Goal: Navigation & Orientation: Find specific page/section

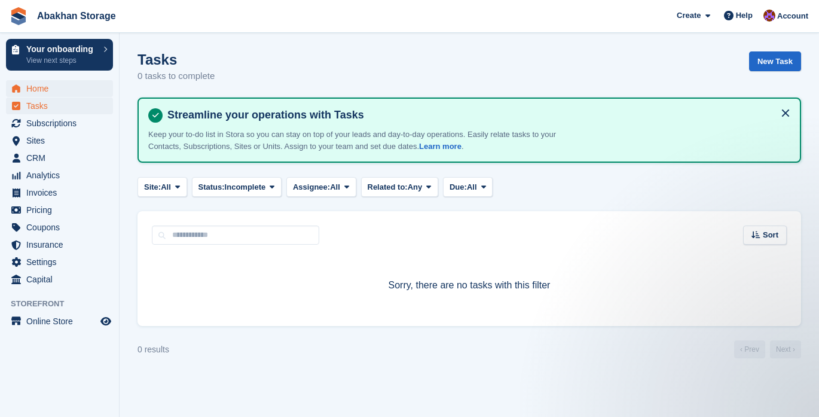
click at [80, 90] on span "Home" at bounding box center [62, 88] width 72 height 17
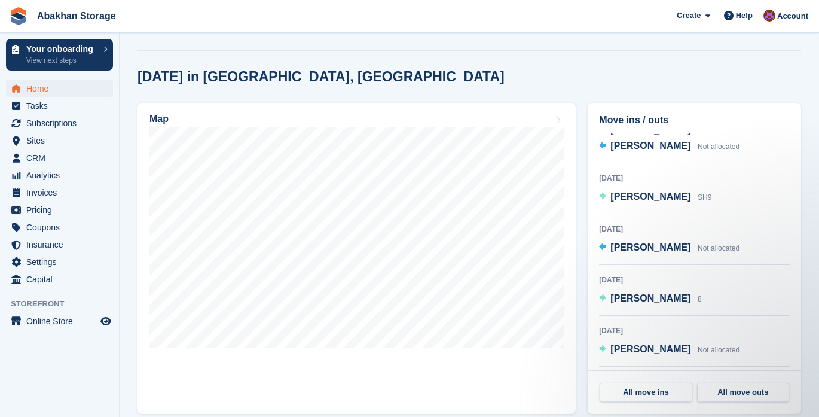
scroll to position [269, 0]
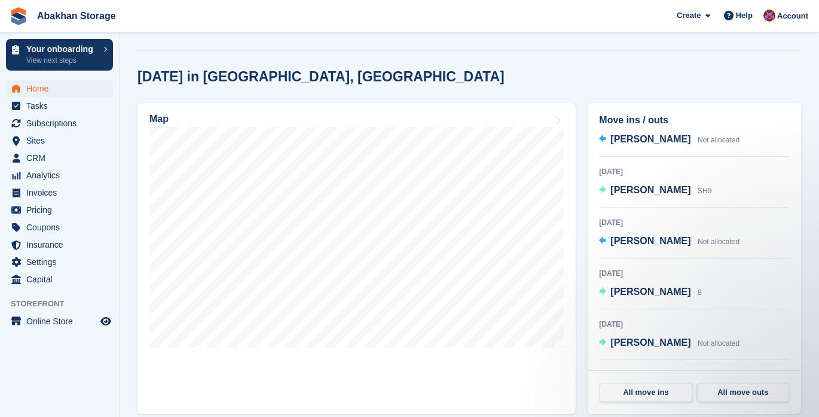
click at [57, 87] on span "Home" at bounding box center [62, 88] width 72 height 17
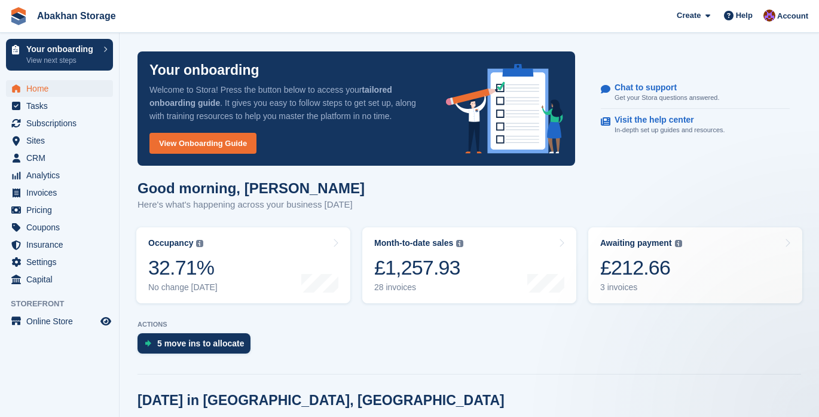
scroll to position [0, 0]
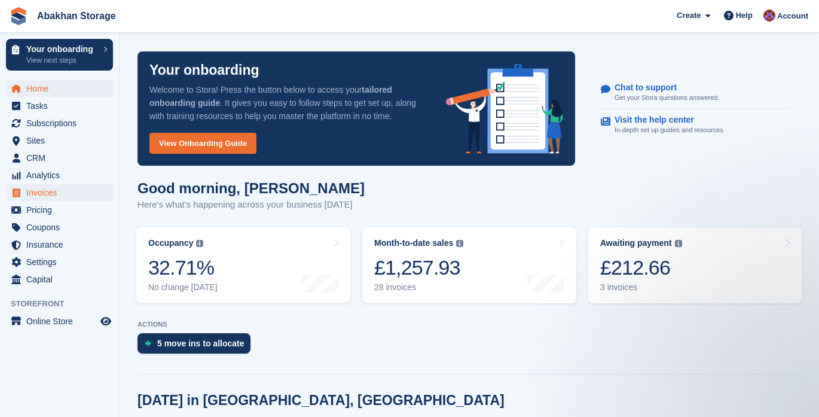
click at [64, 193] on span "Invoices" at bounding box center [62, 192] width 72 height 17
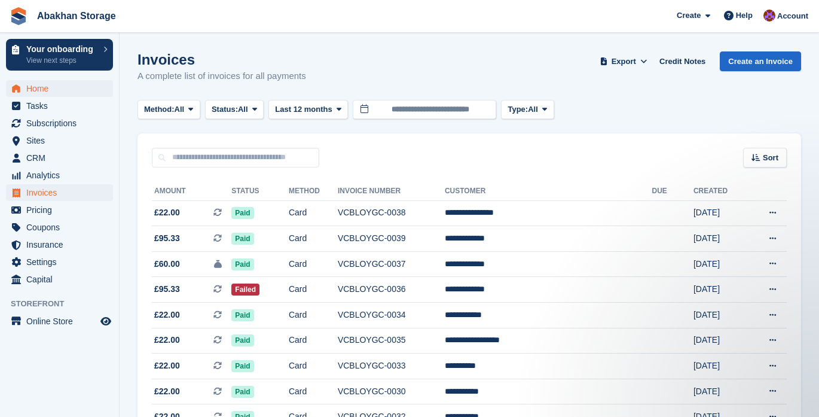
click at [42, 85] on span "Home" at bounding box center [62, 88] width 72 height 17
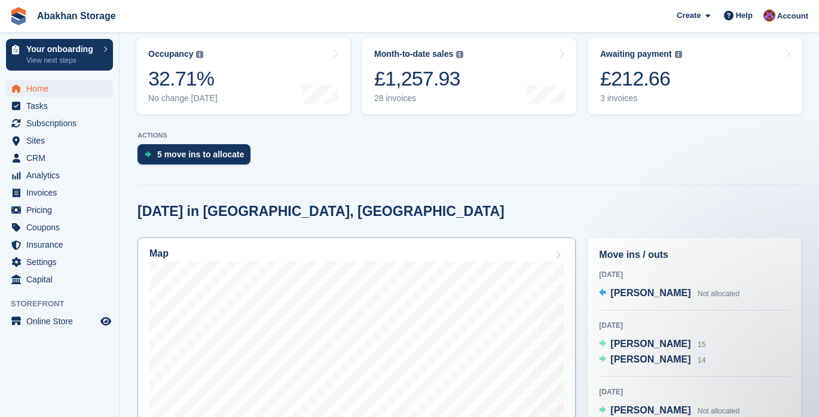
click at [558, 252] on icon at bounding box center [558, 255] width 12 height 10
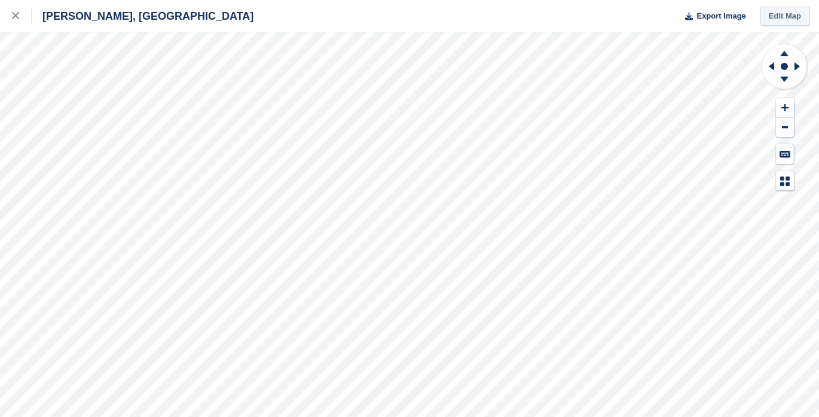
click at [775, 14] on link "Edit Map" at bounding box center [785, 17] width 49 height 20
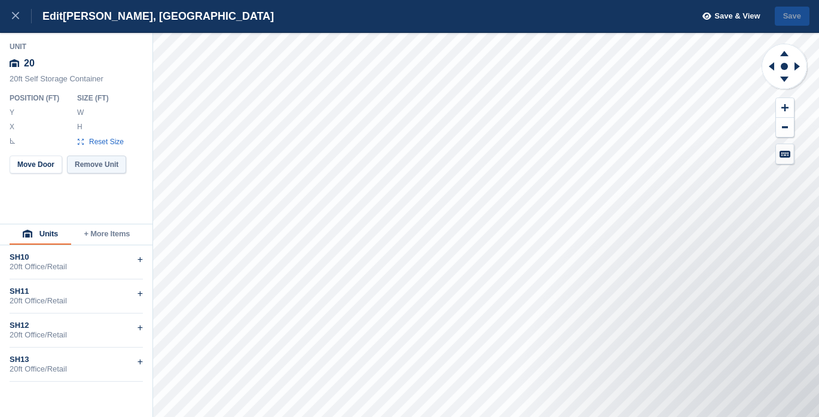
click at [101, 163] on button "Remove Unit" at bounding box center [96, 165] width 59 height 18
click at [112, 169] on button "Remove Unit" at bounding box center [96, 165] width 59 height 18
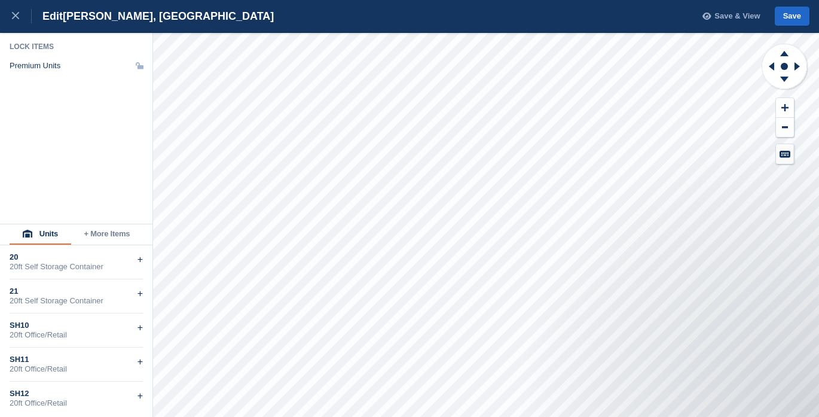
click at [746, 15] on span "Save & View" at bounding box center [737, 16] width 45 height 12
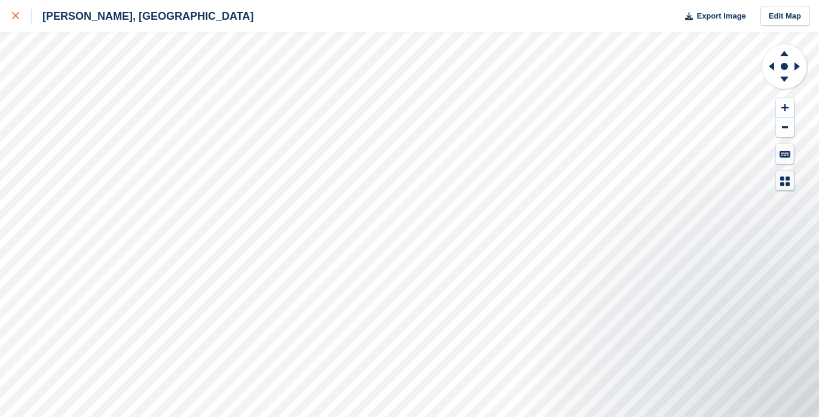
click at [15, 15] on icon at bounding box center [15, 15] width 7 height 7
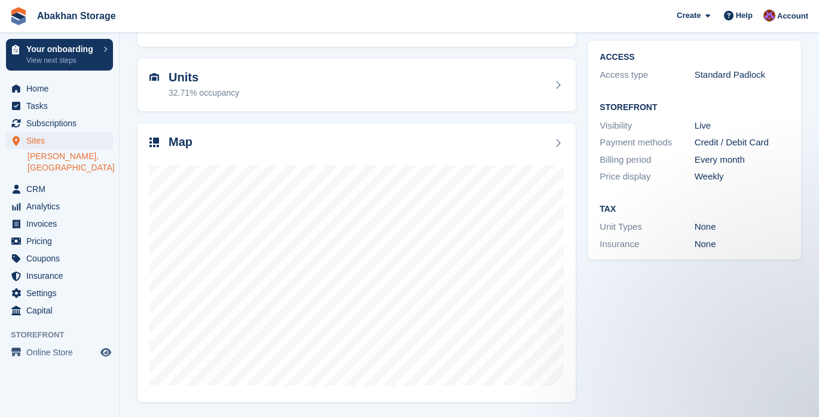
scroll to position [93, 0]
click at [56, 127] on span "Subscriptions" at bounding box center [62, 123] width 72 height 17
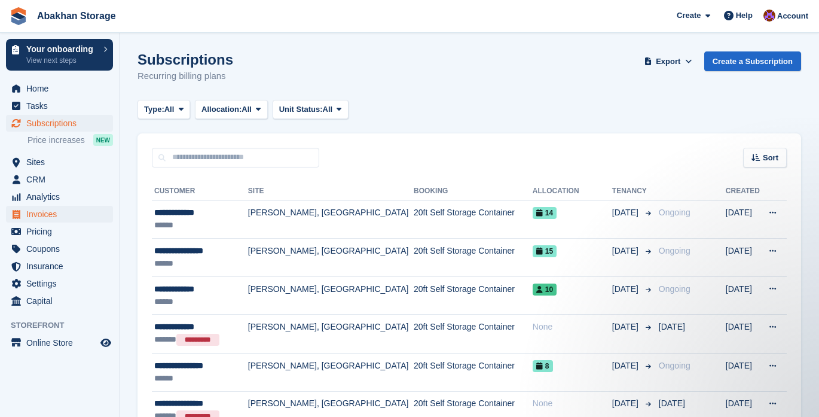
click at [45, 214] on span "Invoices" at bounding box center [62, 214] width 72 height 17
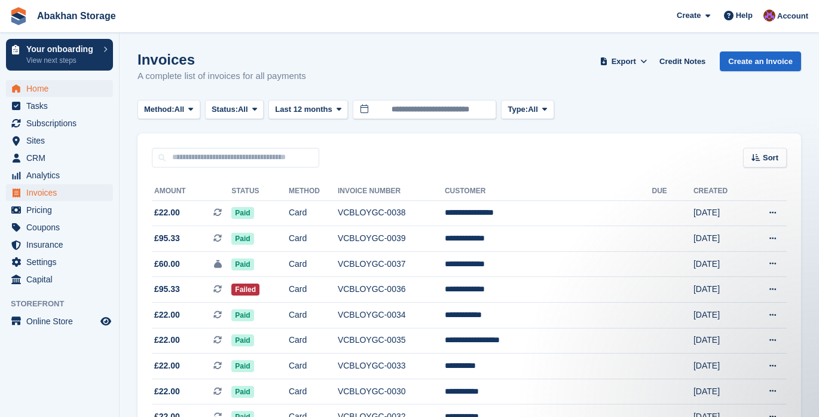
click at [55, 92] on span "Home" at bounding box center [62, 88] width 72 height 17
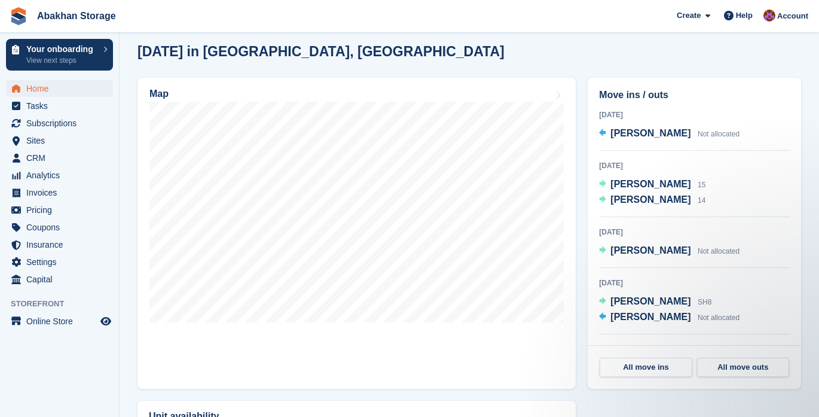
scroll to position [347, 0]
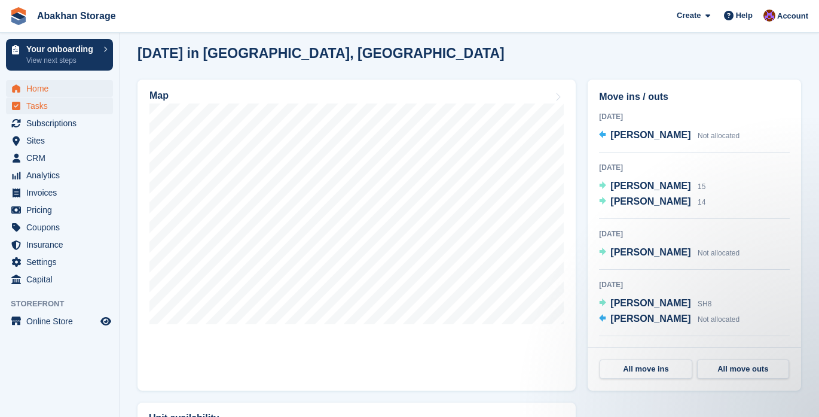
click at [61, 103] on span "Tasks" at bounding box center [62, 105] width 72 height 17
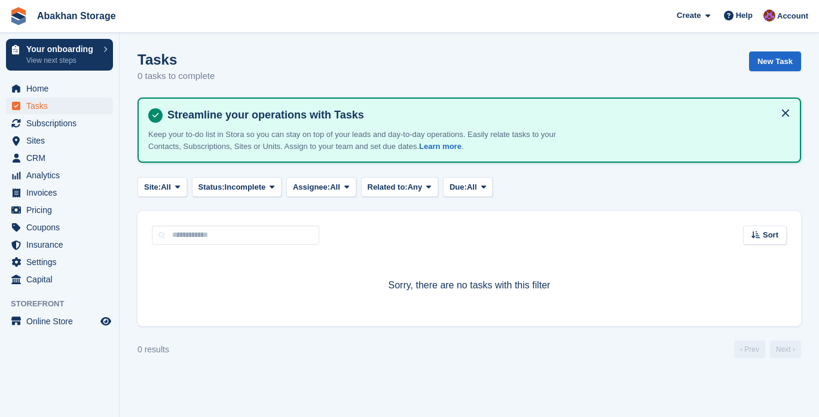
click at [57, 120] on span "Subscriptions" at bounding box center [62, 123] width 72 height 17
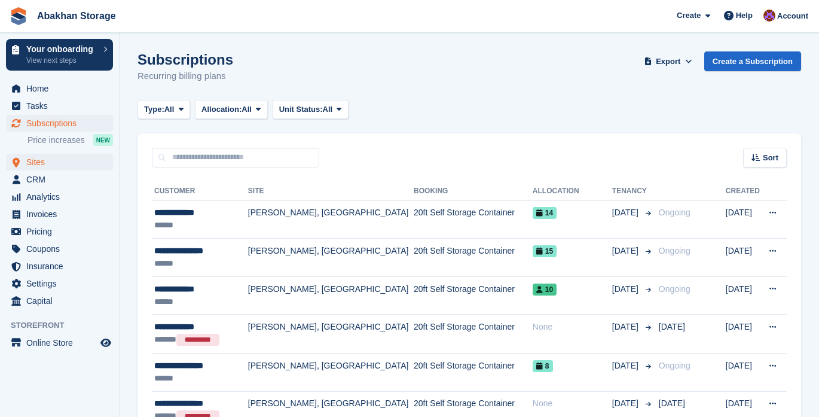
click at [42, 169] on span "Sites" at bounding box center [62, 162] width 72 height 17
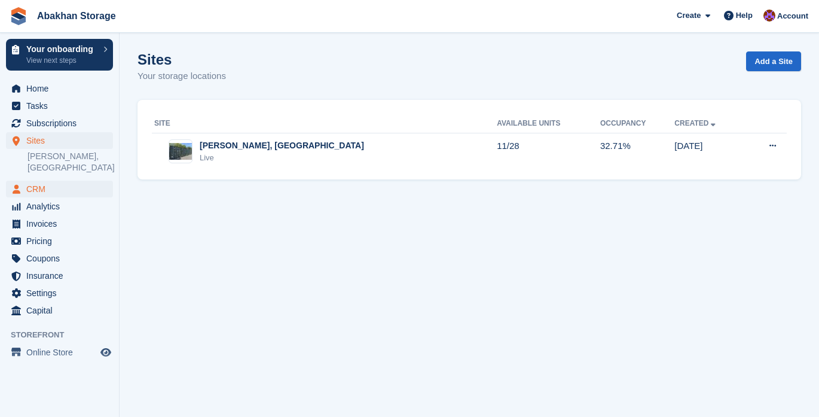
click at [41, 190] on span "CRM" at bounding box center [62, 189] width 72 height 17
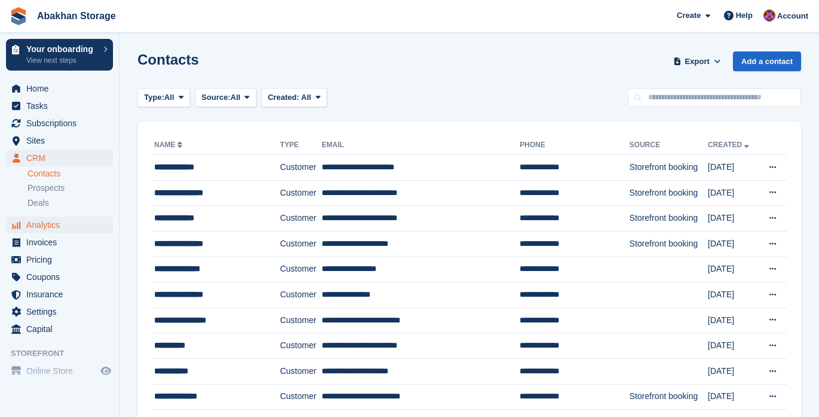
click at [48, 227] on span "Analytics" at bounding box center [62, 225] width 72 height 17
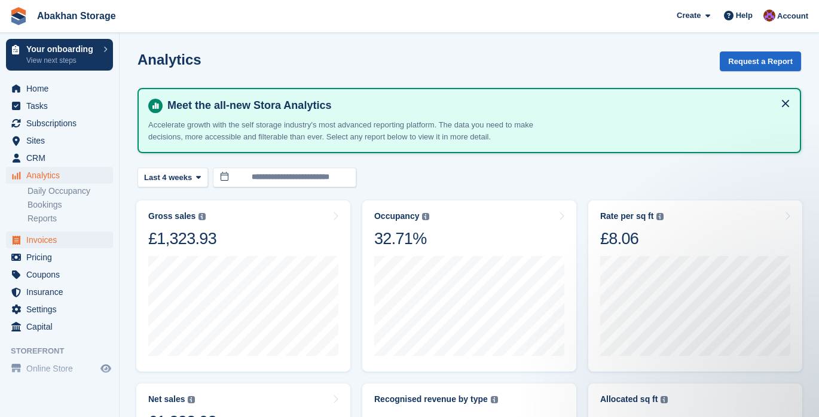
click at [39, 237] on span "Invoices" at bounding box center [62, 239] width 72 height 17
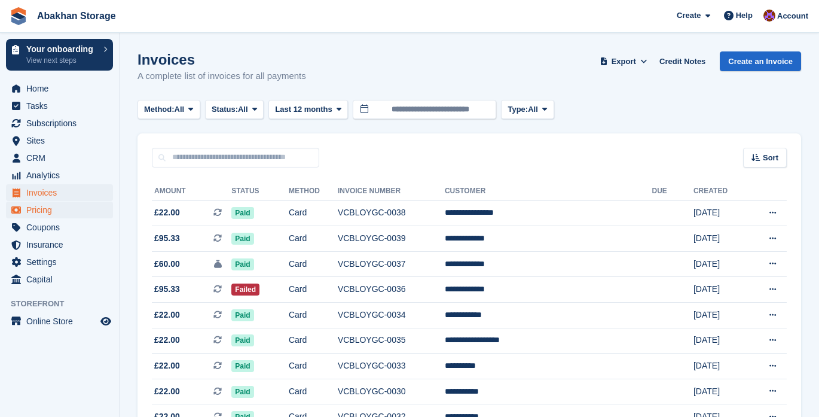
click at [47, 206] on span "Pricing" at bounding box center [62, 210] width 72 height 17
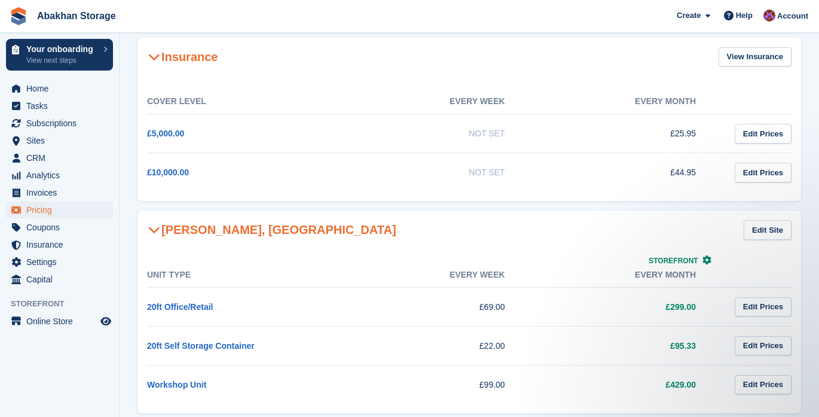
scroll to position [74, 0]
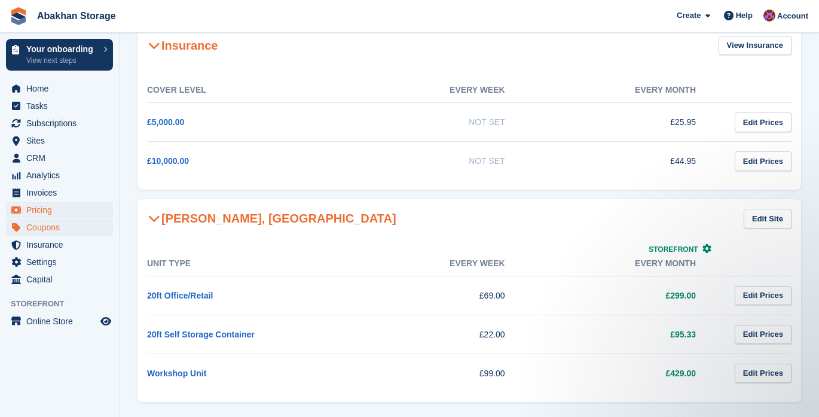
click at [54, 228] on span "Coupons" at bounding box center [62, 227] width 72 height 17
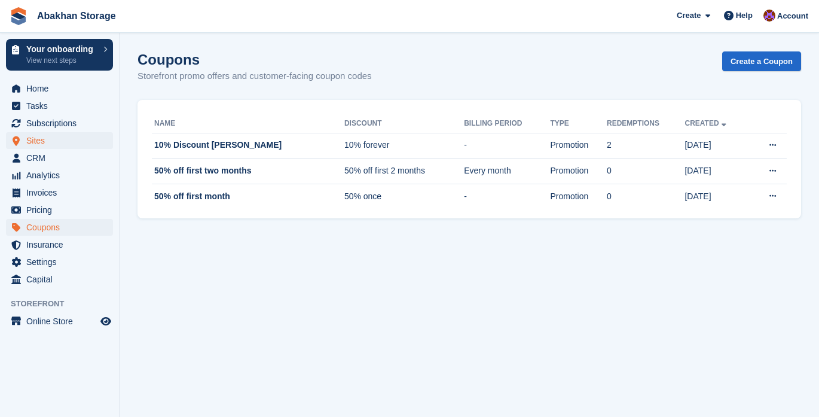
click at [59, 137] on span "Sites" at bounding box center [62, 140] width 72 height 17
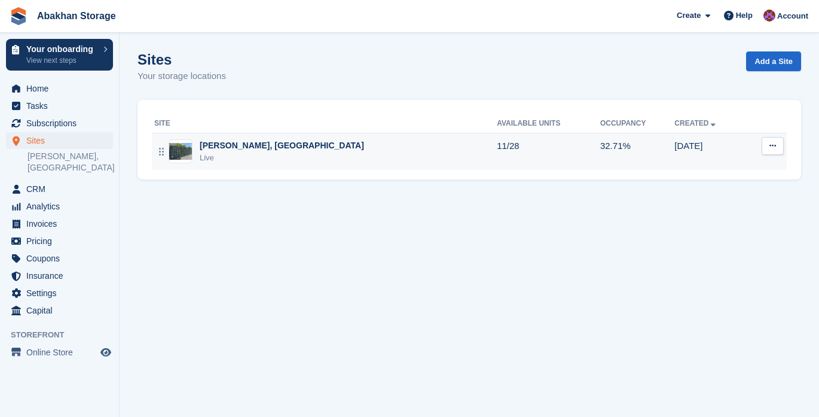
click at [267, 146] on div "[PERSON_NAME], [GEOGRAPHIC_DATA]" at bounding box center [282, 145] width 164 height 13
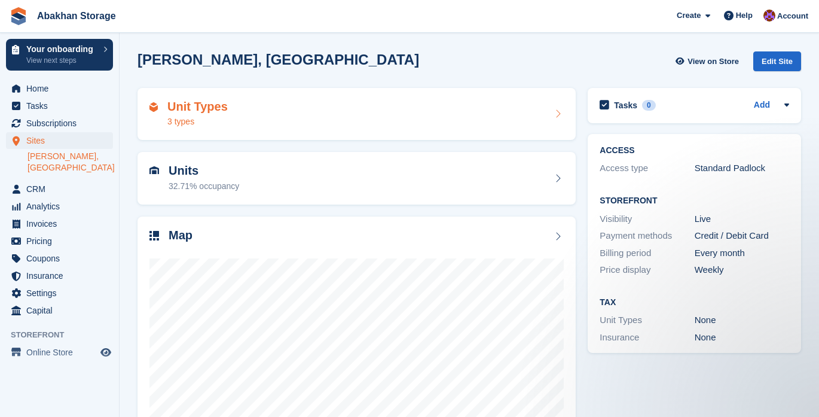
click at [556, 116] on icon at bounding box center [558, 114] width 12 height 10
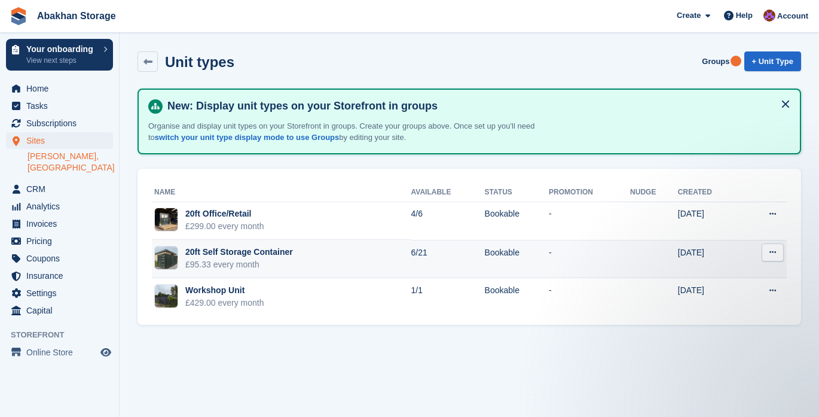
click at [505, 254] on td "Bookable" at bounding box center [517, 259] width 64 height 38
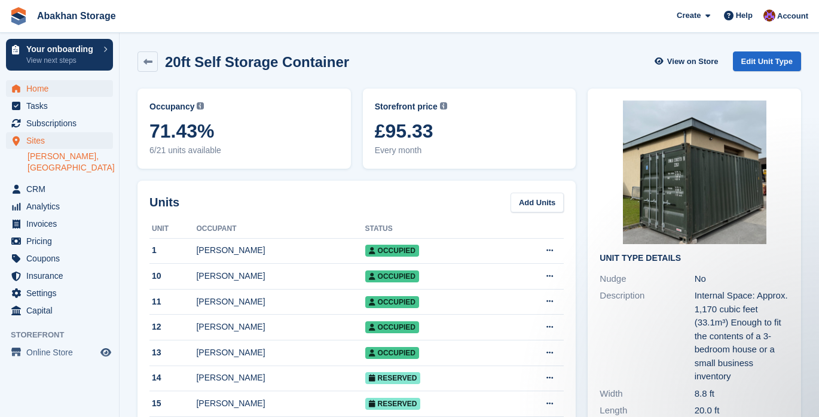
click at [63, 85] on span "Home" at bounding box center [62, 88] width 72 height 17
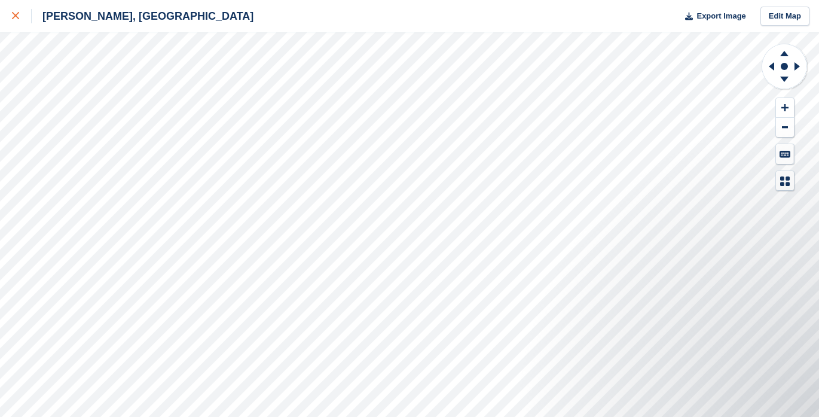
click at [16, 19] on icon at bounding box center [15, 15] width 7 height 7
